Goal: Task Accomplishment & Management: Manage account settings

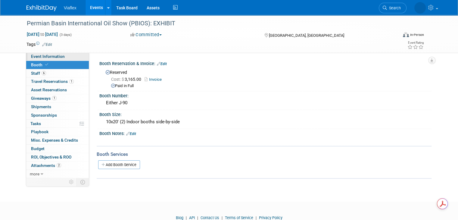
click at [39, 57] on span "Event Information" at bounding box center [48, 56] width 34 height 5
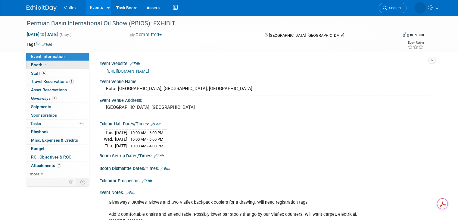
click at [31, 65] on span "Booth" at bounding box center [40, 64] width 18 height 5
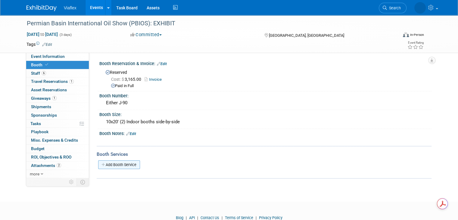
click at [129, 164] on link "Add Booth Service" at bounding box center [119, 164] width 42 height 9
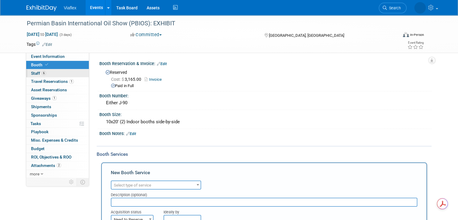
click at [32, 72] on span "Staff 6" at bounding box center [38, 73] width 15 height 5
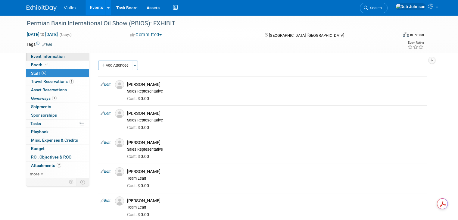
click at [36, 56] on span "Event Information" at bounding box center [48, 56] width 34 height 5
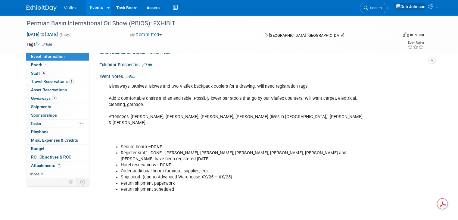
scroll to position [121, 0]
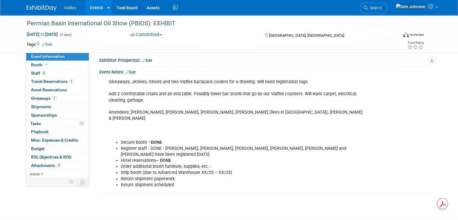
click at [105, 81] on div "Giveaways, JKnives, Gloves and two Viaflex backpack coolers for a drawing. Will…" at bounding box center [236, 133] width 263 height 115
click at [208, 164] on li "Order additional booth furniture, supplies, etc. -" at bounding box center [242, 167] width 243 height 6
click at [206, 164] on li "Order additional booth furniture, supplies, etc. -" at bounding box center [242, 167] width 243 height 6
click at [130, 71] on link "Edit" at bounding box center [131, 72] width 10 height 4
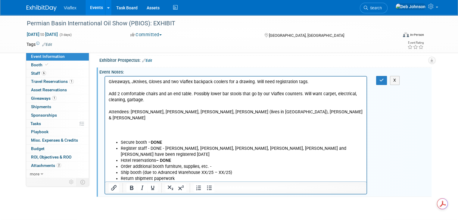
scroll to position [0, 0]
drag, startPoint x: 172, startPoint y: 155, endPoint x: 160, endPoint y: 152, distance: 12.6
click at [160, 158] on li "Hotel reservations – DONE" at bounding box center [242, 161] width 243 height 6
copy b "DONE"
click at [216, 164] on li "Order additional booth furniture, supplies, etc. -" at bounding box center [242, 167] width 243 height 6
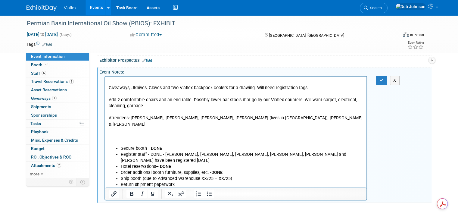
click at [227, 170] on li "Order additional booth furniture, supplies, etc. - DONE" at bounding box center [242, 173] width 243 height 6
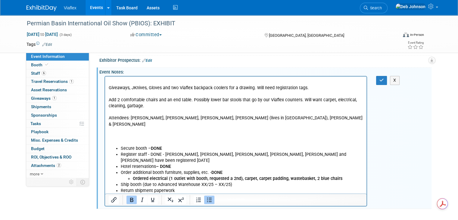
click at [346, 176] on li "Ordered electrical (1 outlet with booth, requested a 2nd), carpet, carpet paddi…" at bounding box center [248, 179] width 231 height 6
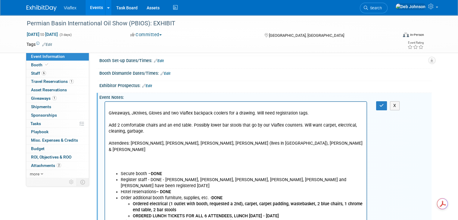
scroll to position [90, 0]
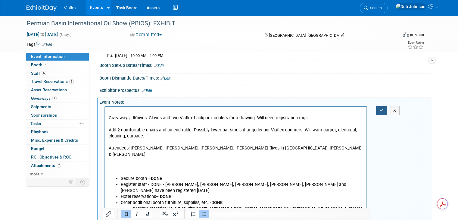
click at [383, 108] on icon "button" at bounding box center [382, 110] width 5 height 4
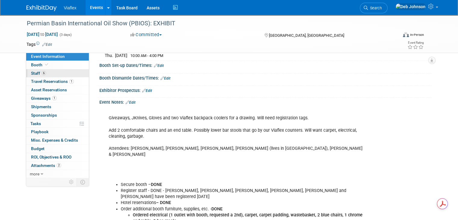
click at [31, 72] on span "Staff 6" at bounding box center [38, 73] width 15 height 5
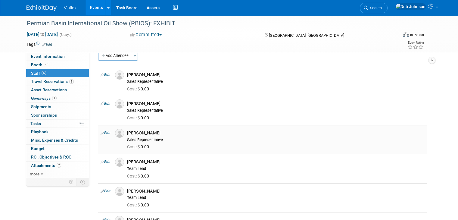
scroll to position [30, 0]
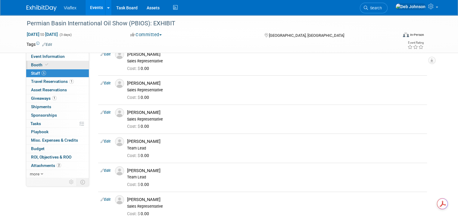
click at [35, 65] on span "Booth" at bounding box center [40, 64] width 18 height 5
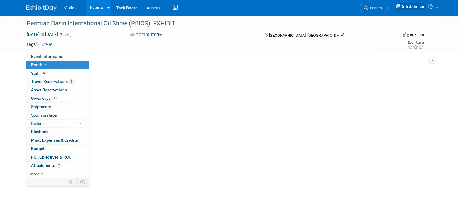
scroll to position [0, 0]
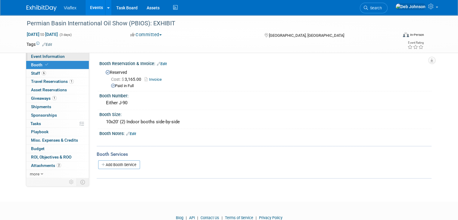
drag, startPoint x: 49, startPoint y: 58, endPoint x: 74, endPoint y: 58, distance: 24.4
click at [49, 58] on span "Event Information" at bounding box center [48, 56] width 34 height 5
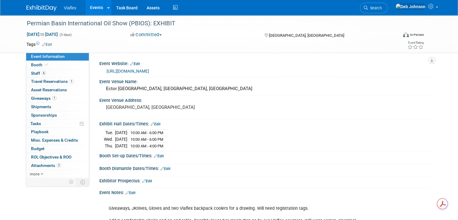
click at [47, 55] on span "Event Information" at bounding box center [48, 56] width 34 height 5
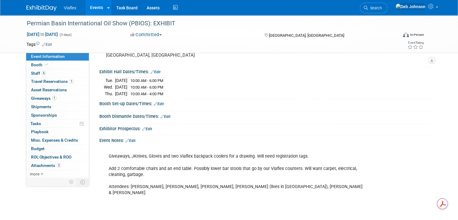
scroll to position [60, 0]
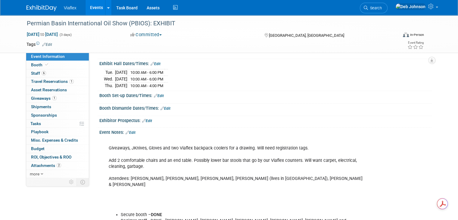
click at [127, 131] on link "Edit" at bounding box center [131, 133] width 10 height 4
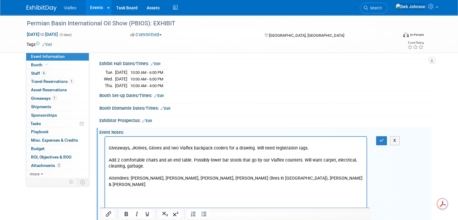
scroll to position [0, 0]
click at [116, 143] on p "Giveaways, JKnives, Gloves and two Viaflex backpack coolers for a drawing. Will…" at bounding box center [236, 175] width 255 height 73
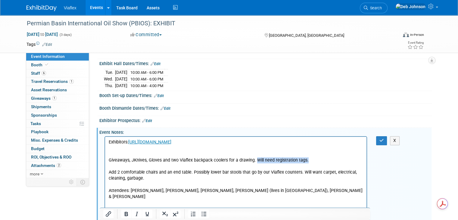
drag, startPoint x: 307, startPoint y: 160, endPoint x: 257, endPoint y: 160, distance: 50.6
click at [257, 160] on p "Giveaways, JKnives, Gloves and two Viaflex backpack coolers for a drawing. Will…" at bounding box center [236, 187] width 255 height 73
click at [135, 181] on p "Giveaways, JKnives, Gloves and two Viaflex backpack coolers for a drawing. Add …" at bounding box center [236, 187] width 255 height 73
click at [132, 180] on p "Giveaways, JKnives, Gloves and two Viaflex backpack coolers for a drawing. Add …" at bounding box center [236, 187] width 255 height 73
click at [384, 139] on icon "button" at bounding box center [382, 140] width 5 height 4
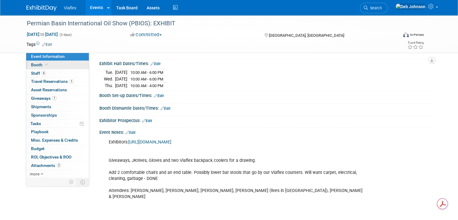
drag, startPoint x: 35, startPoint y: 65, endPoint x: 55, endPoint y: 65, distance: 19.9
click at [35, 65] on span "Booth" at bounding box center [40, 64] width 18 height 5
